Goal: Find specific page/section: Find specific page/section

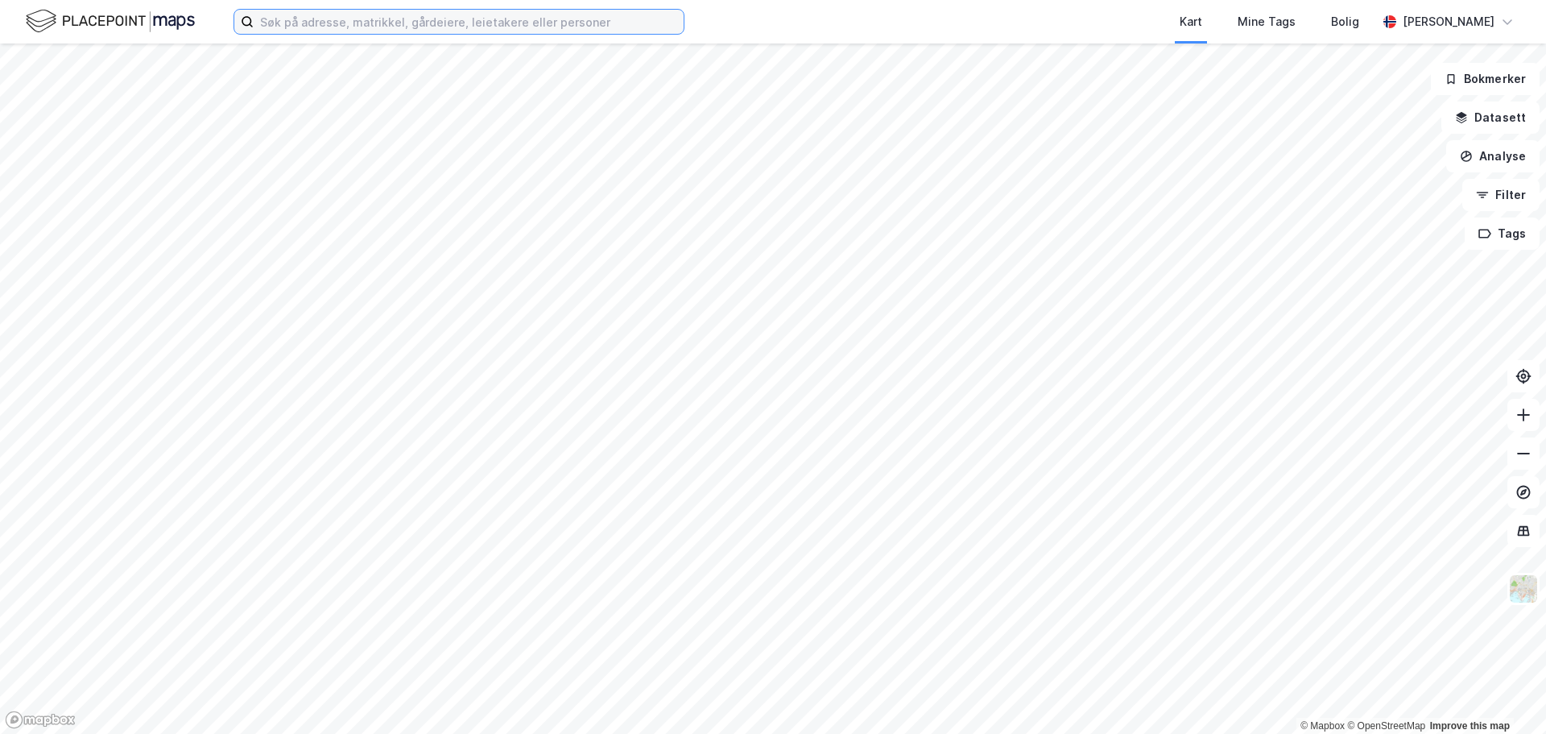
click at [552, 29] on input at bounding box center [469, 22] width 430 height 24
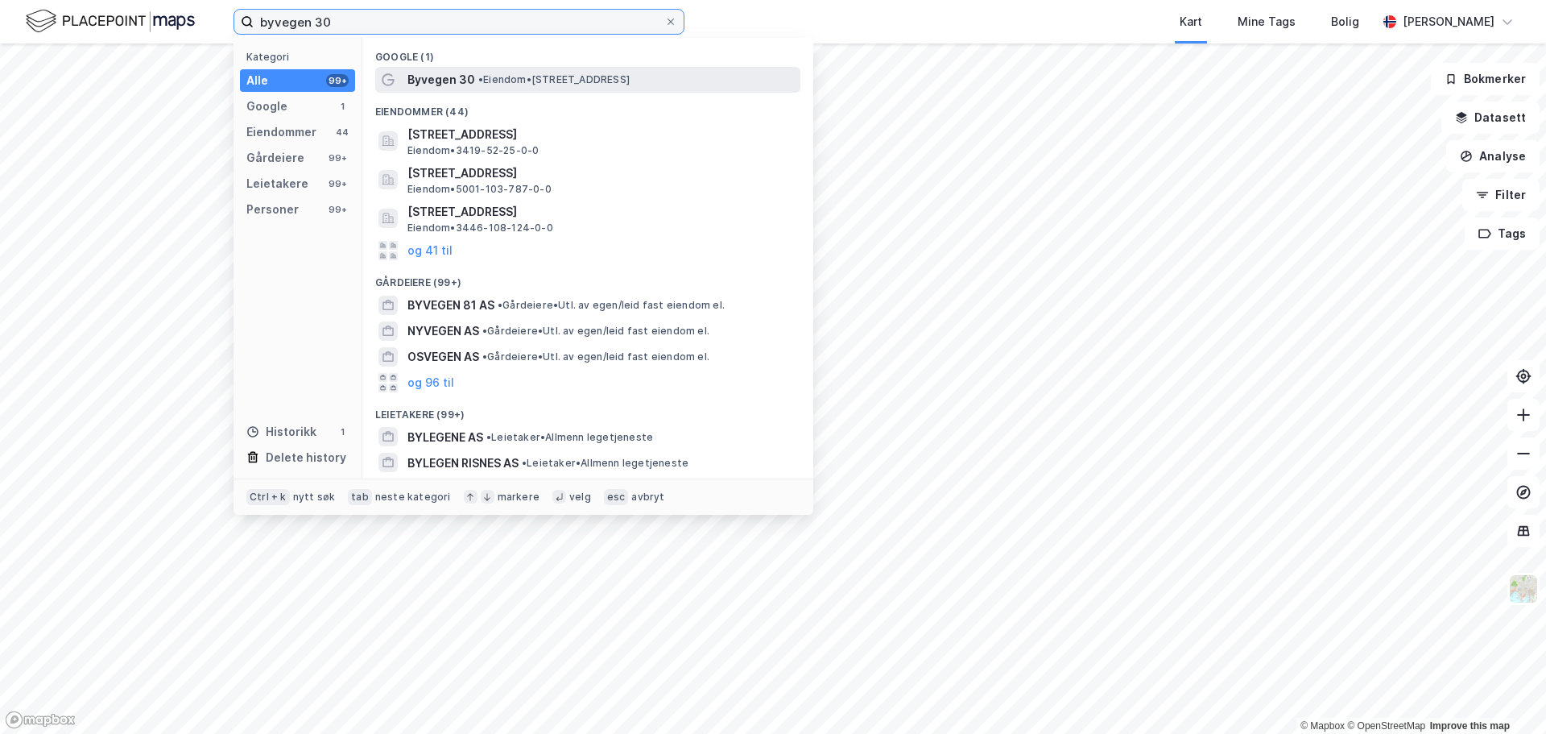
type input "byvegen 30"
click at [514, 90] on div "Byvegen 30 • Eiendom • [STREET_ADDRESS]" at bounding box center [587, 80] width 425 height 26
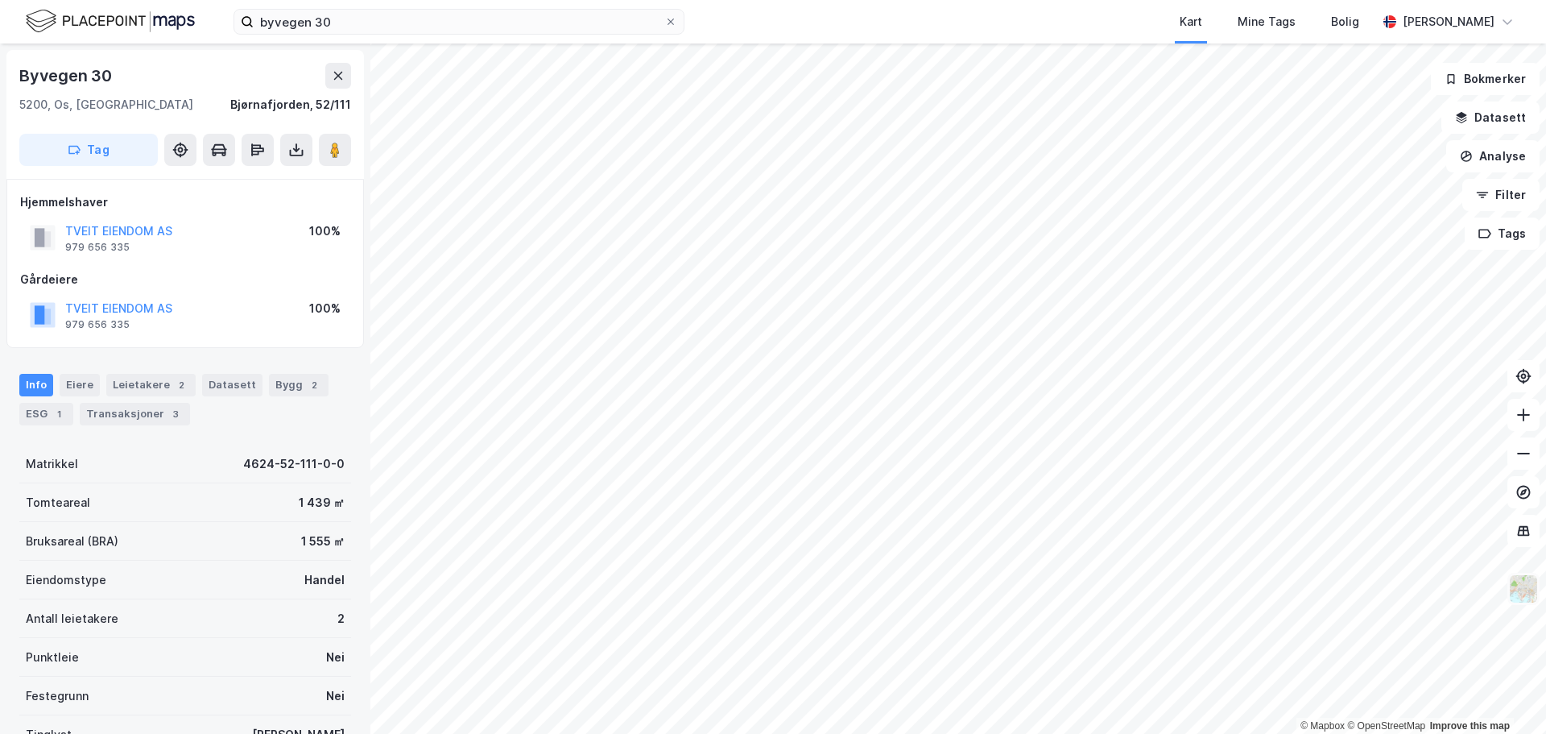
click at [1532, 593] on img at bounding box center [1523, 588] width 31 height 31
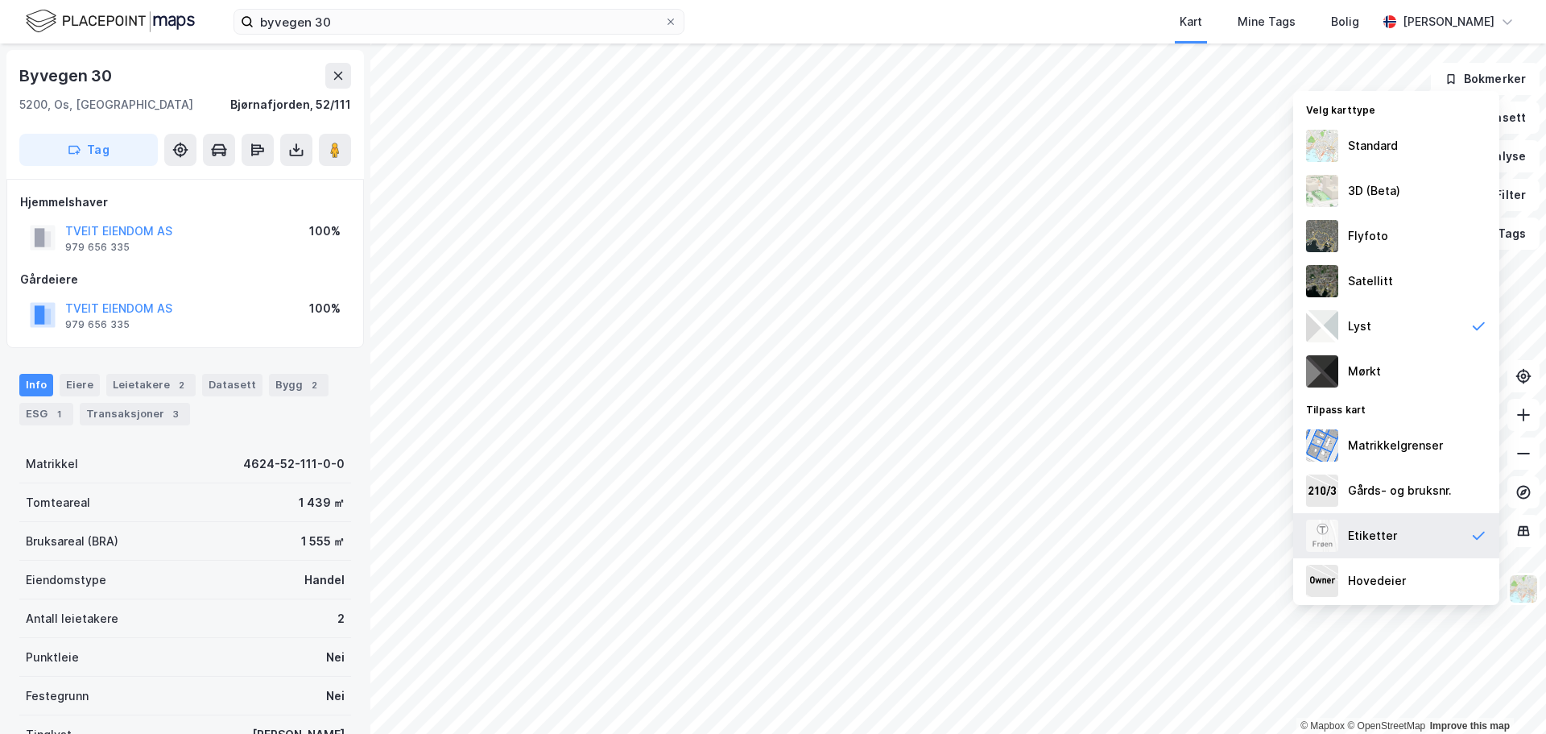
click at [1373, 541] on div "Etiketter" at bounding box center [1372, 535] width 49 height 19
click at [1358, 146] on div "Standard" at bounding box center [1373, 145] width 50 height 19
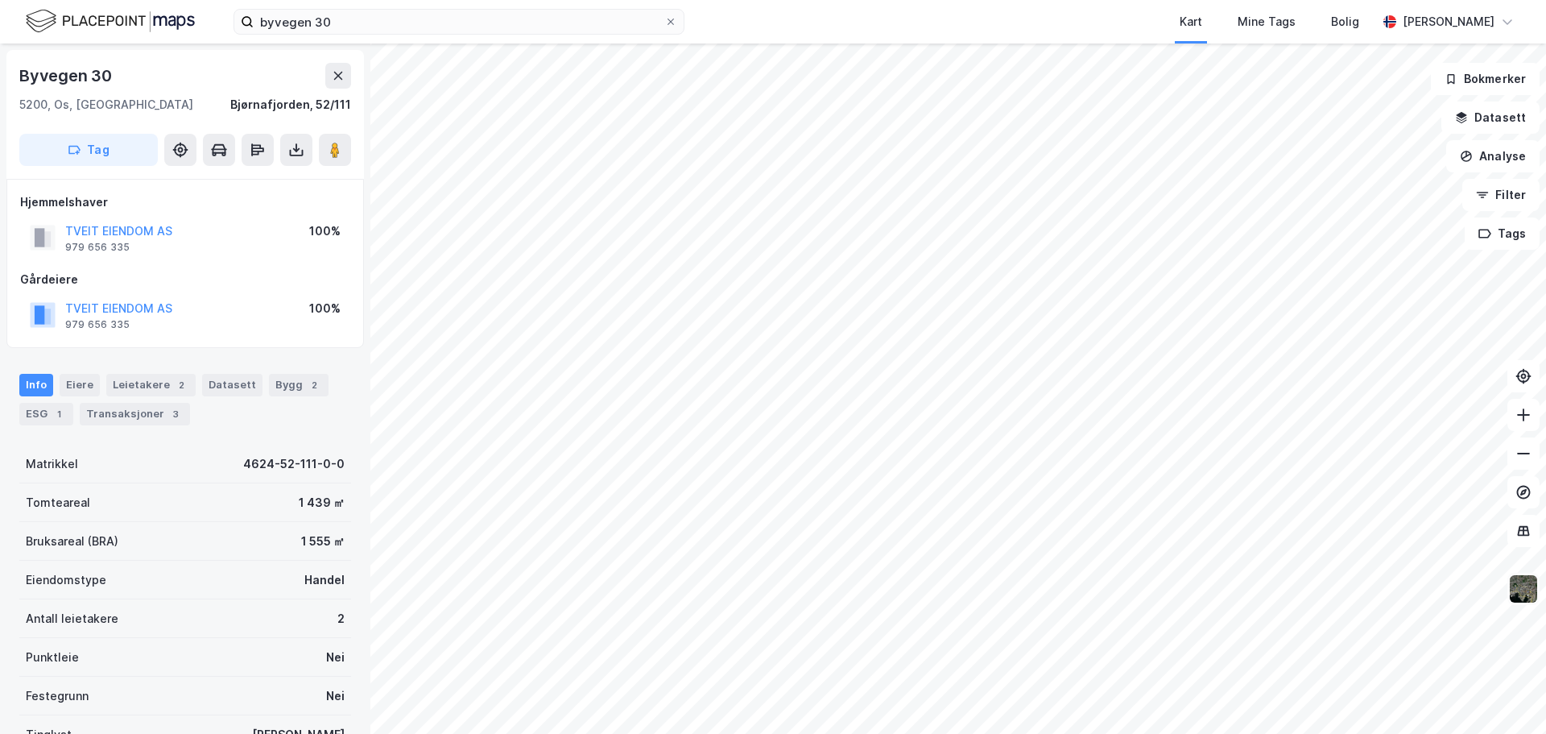
click at [1521, 589] on img at bounding box center [1523, 588] width 31 height 31
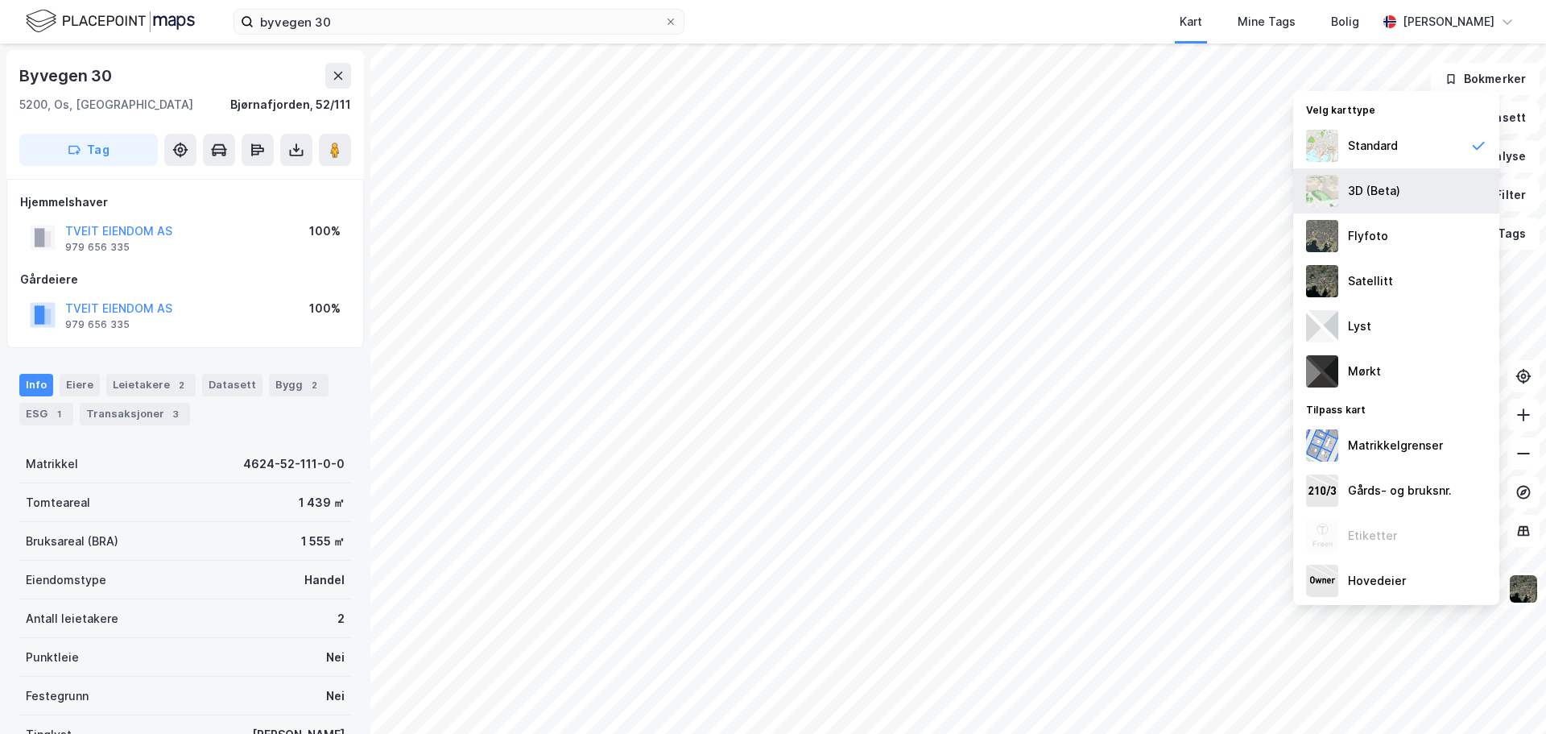
click at [1358, 181] on div "3D (Beta)" at bounding box center [1374, 190] width 52 height 19
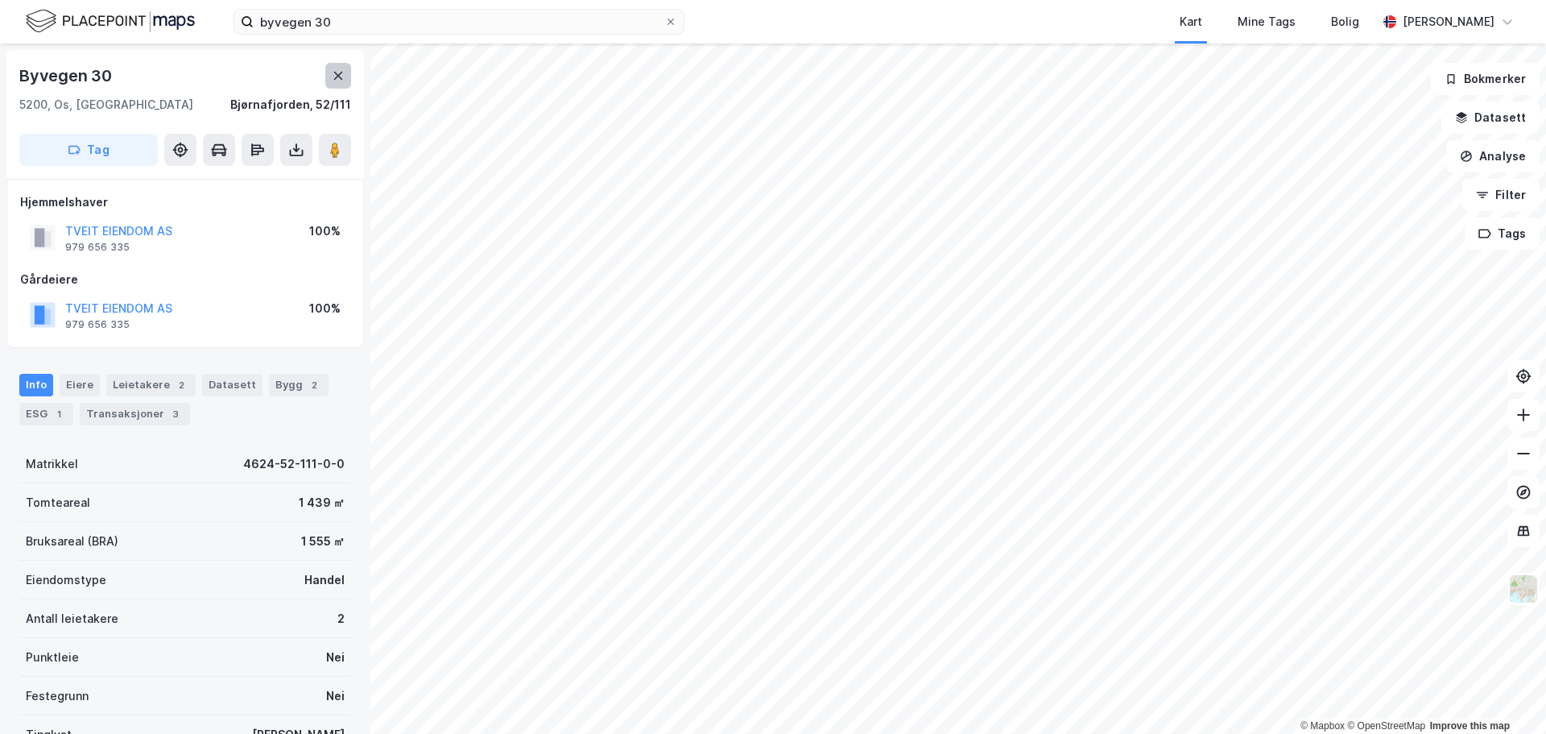
click at [343, 82] on button at bounding box center [338, 76] width 26 height 26
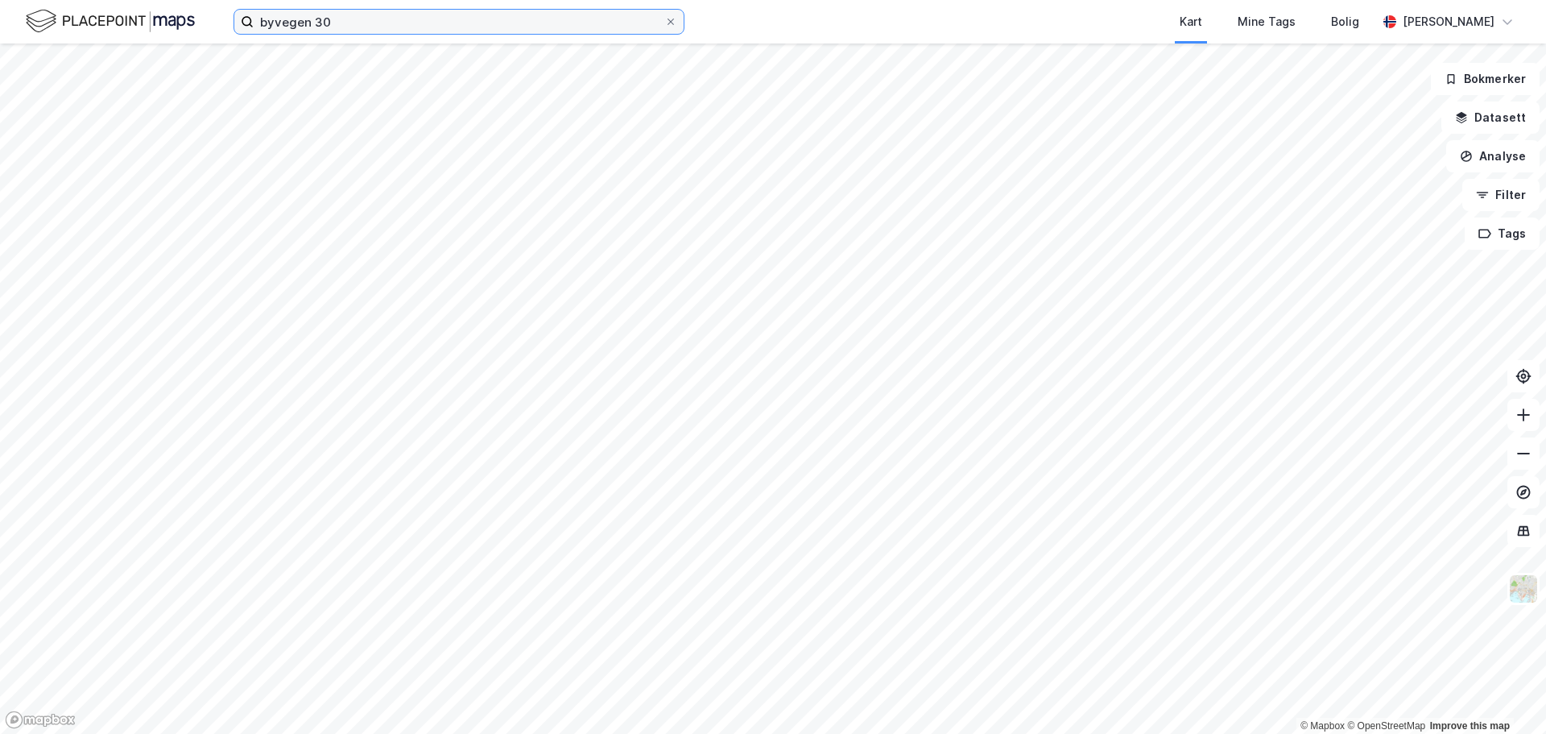
click at [396, 28] on input "byvegen 30" at bounding box center [459, 22] width 411 height 24
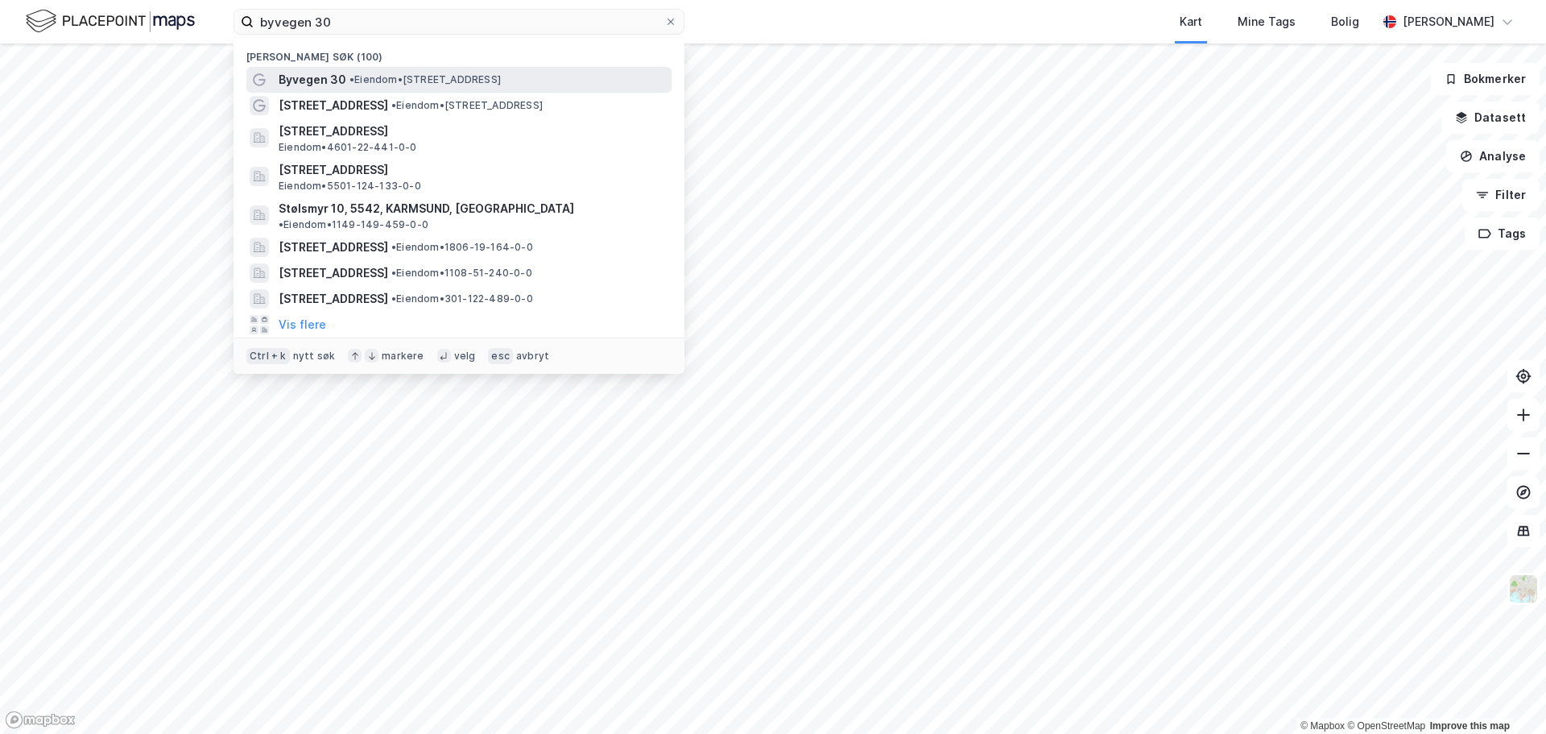
click at [382, 76] on span "• Eiendom • [STREET_ADDRESS]" at bounding box center [424, 79] width 151 height 13
